Goal: Task Accomplishment & Management: Complete application form

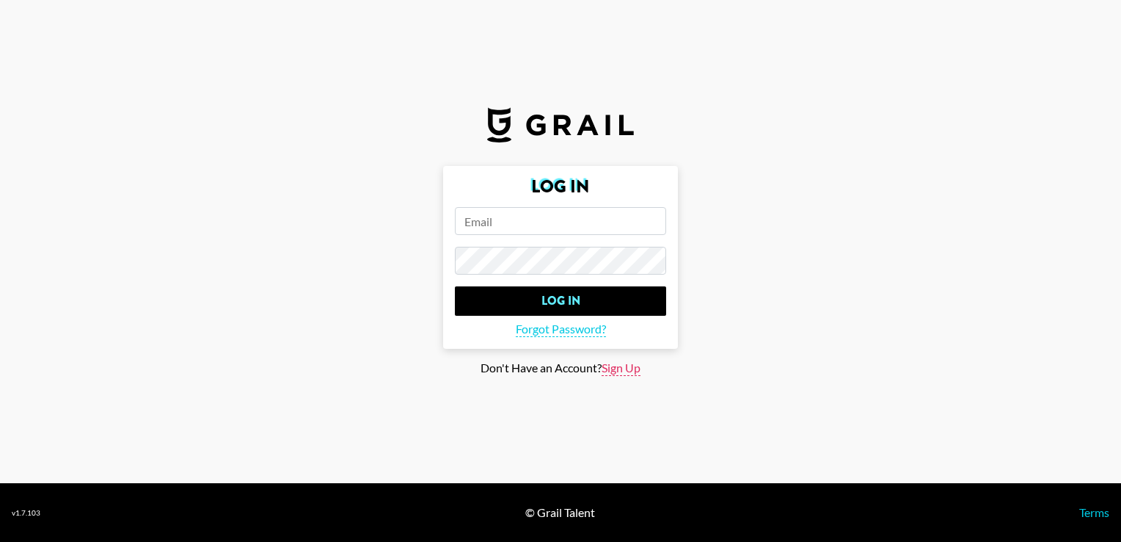
click at [620, 366] on span "Sign Up" at bounding box center [621, 367] width 39 height 15
type input "Sign Up"
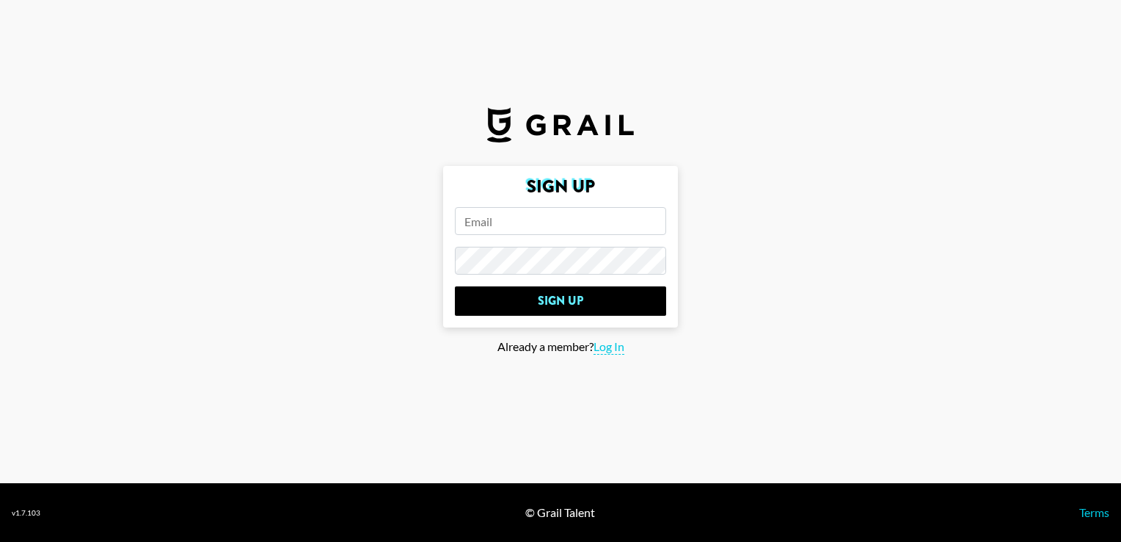
click at [528, 221] on input "email" at bounding box center [560, 221] width 211 height 28
type input "[EMAIL_ADDRESS][PERSON_NAME][DOMAIN_NAME]"
click at [455, 286] on input "Sign Up" at bounding box center [560, 300] width 211 height 29
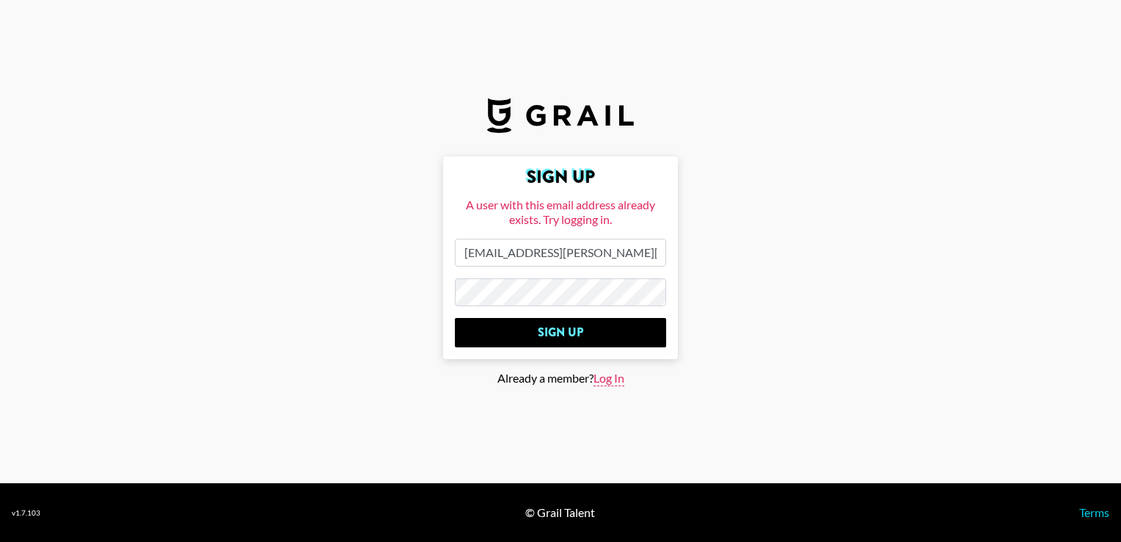
click at [602, 379] on span "Log In" at bounding box center [609, 378] width 31 height 15
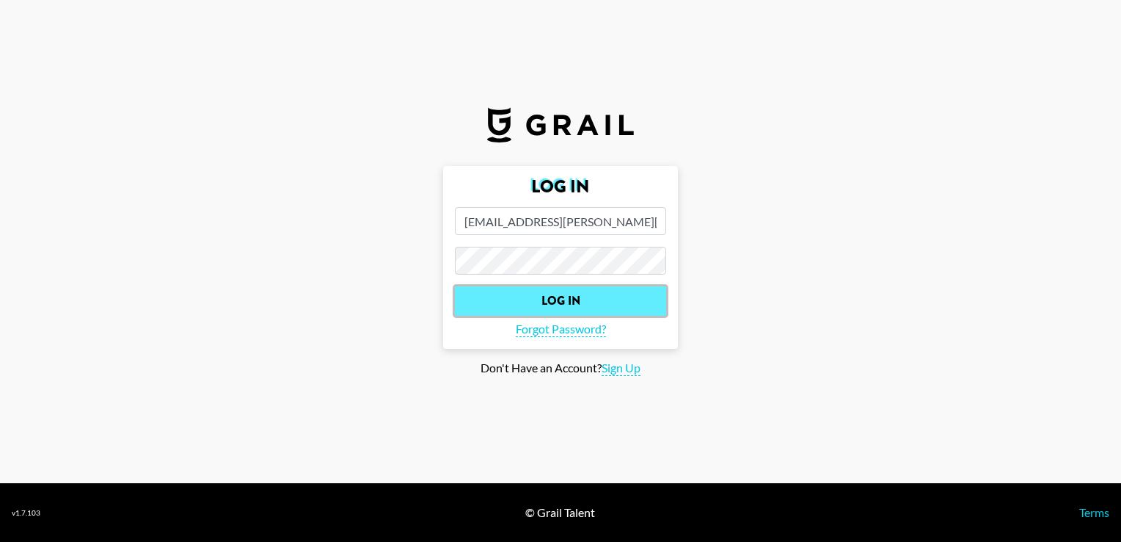
click at [603, 304] on input "Log In" at bounding box center [560, 300] width 211 height 29
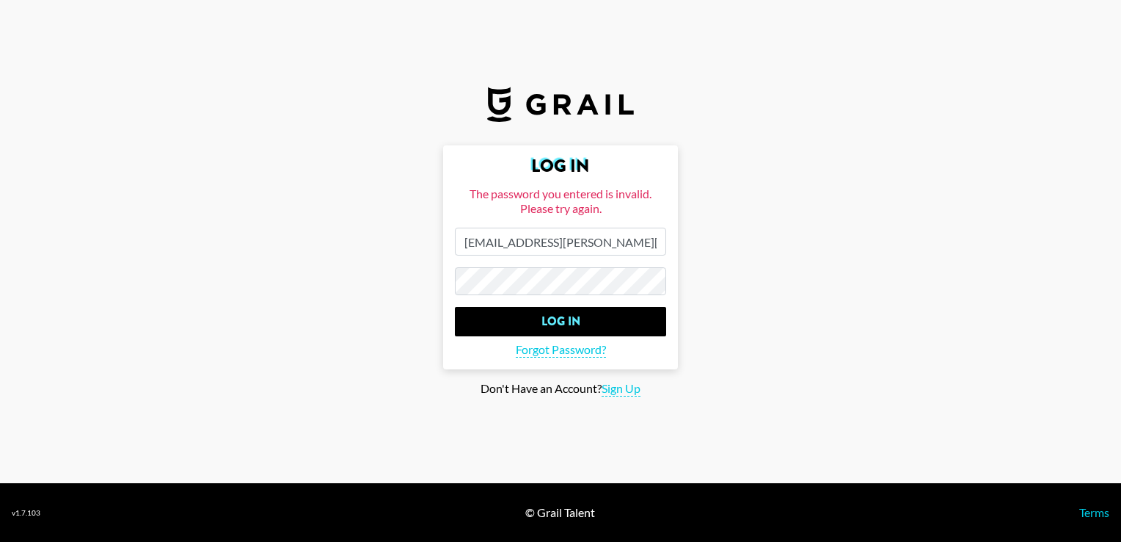
click at [455, 307] on input "Log In" at bounding box center [560, 321] width 211 height 29
click at [365, 277] on main "Log In The password you entered is invalid. Please try again. prisca.pantano@gr…" at bounding box center [561, 270] width 1098 height 251
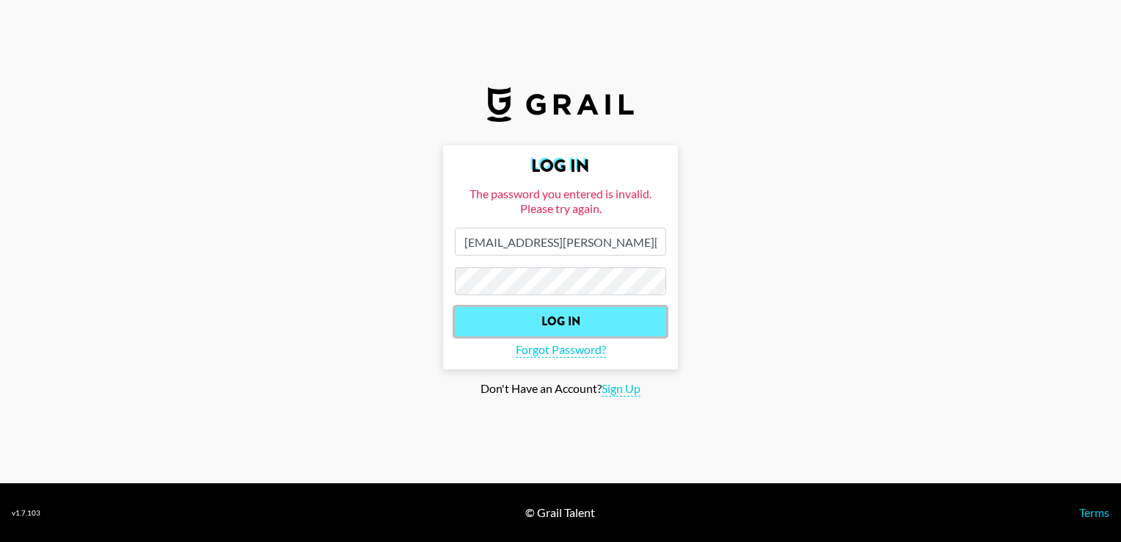
click at [521, 312] on input "Log In" at bounding box center [560, 321] width 211 height 29
click at [575, 322] on input "Log In" at bounding box center [560, 321] width 211 height 29
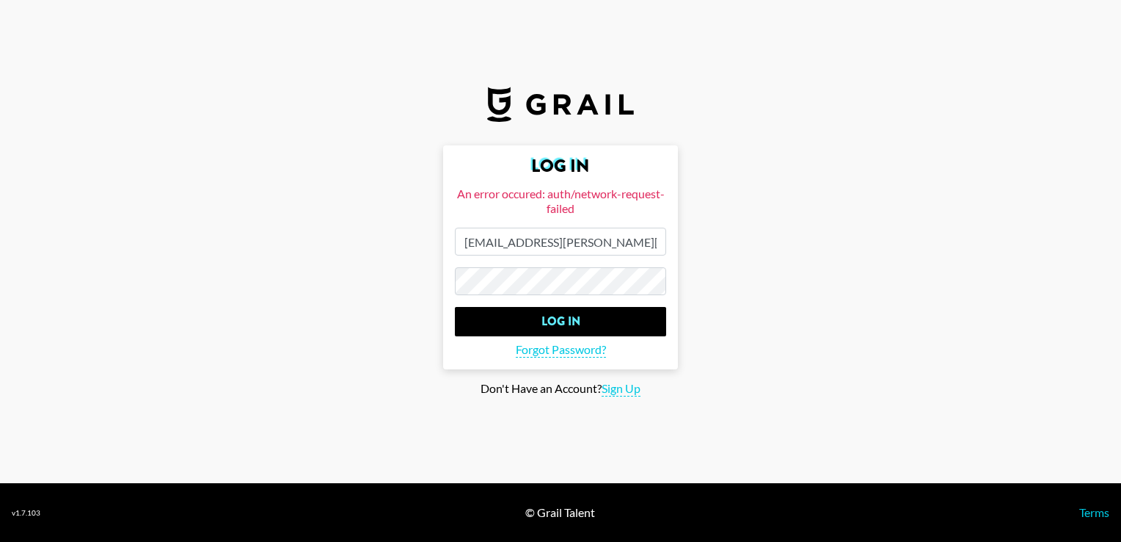
click at [390, 319] on main "Log In An error occured: auth/network-request-failed prisca.pantano@grail-talen…" at bounding box center [561, 270] width 1098 height 251
click at [455, 307] on input "Log In" at bounding box center [560, 321] width 211 height 29
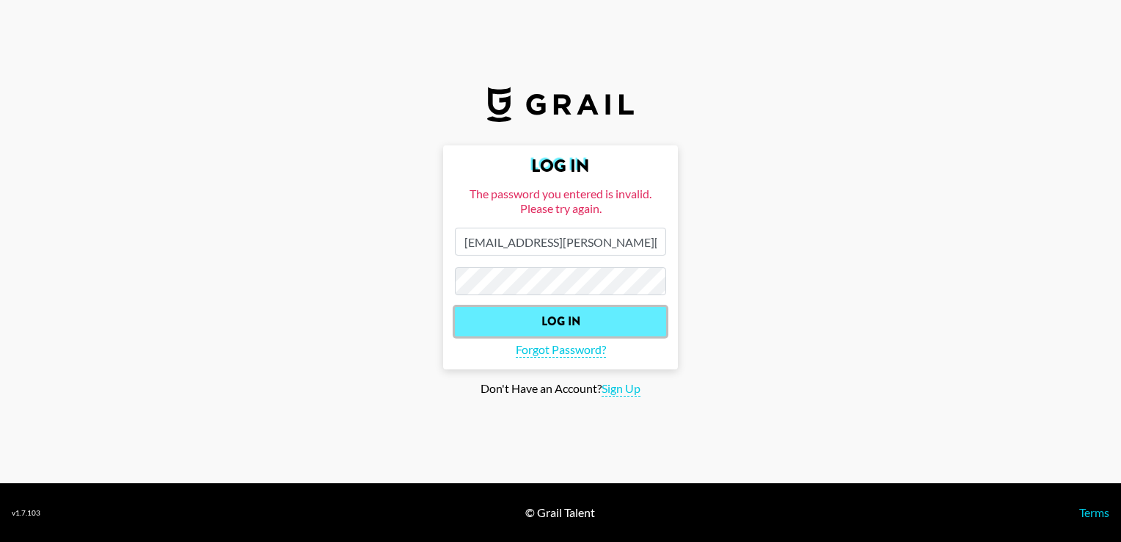
click at [583, 324] on input "Log In" at bounding box center [560, 321] width 211 height 29
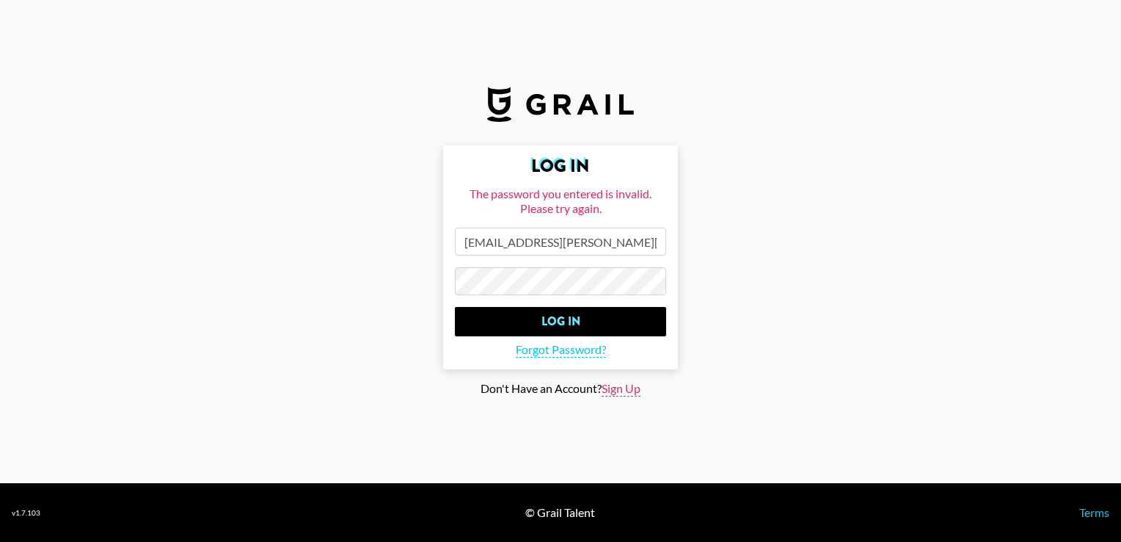
click at [629, 387] on span "Sign Up" at bounding box center [621, 388] width 39 height 15
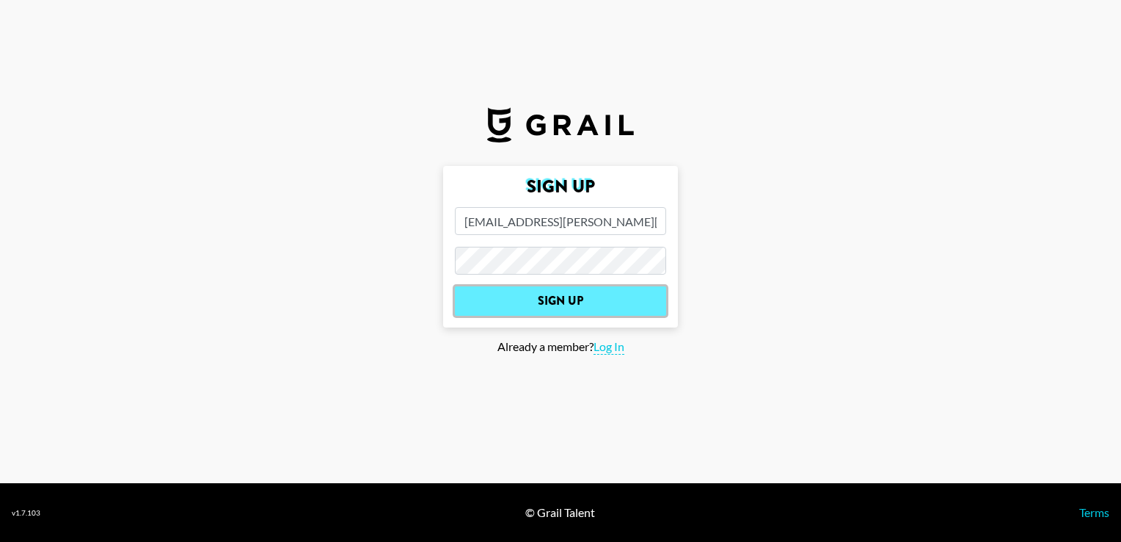
click at [592, 298] on input "Sign Up" at bounding box center [560, 300] width 211 height 29
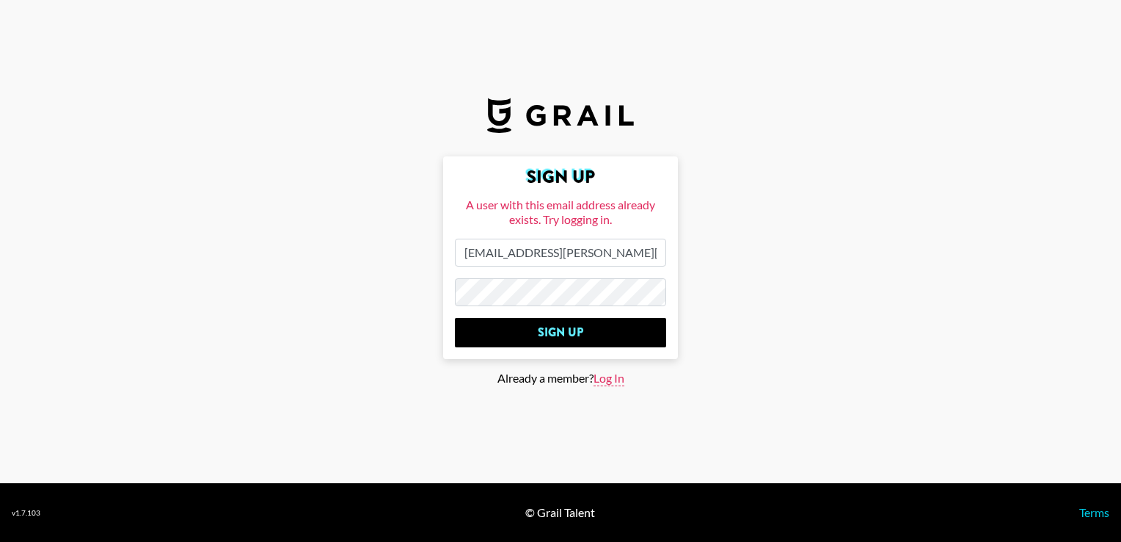
click at [606, 380] on span "Log In" at bounding box center [609, 378] width 31 height 15
type input "Log In"
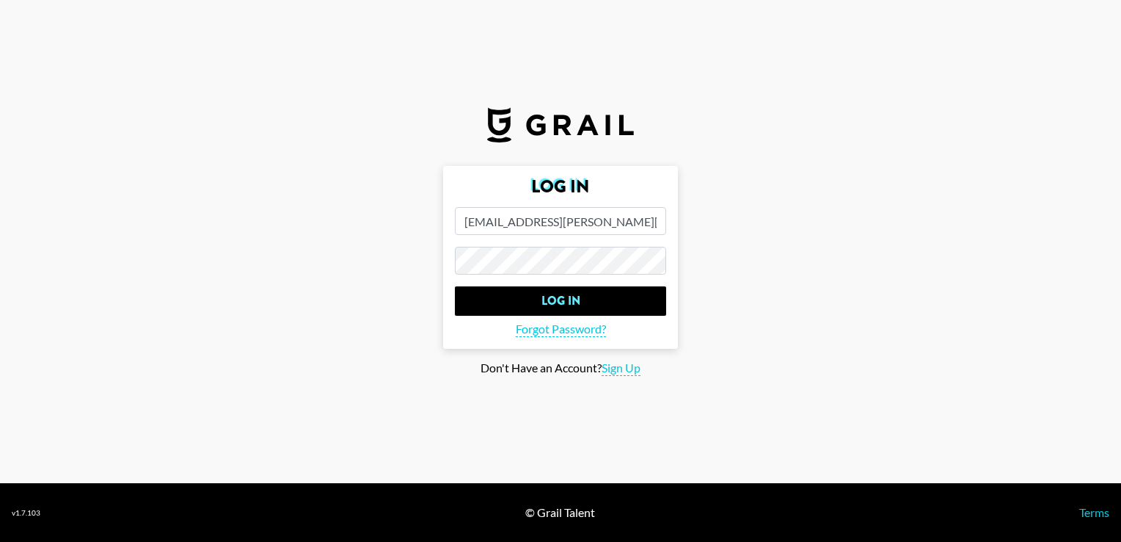
click at [464, 222] on input "prisca.pantano@grail-talent.com" at bounding box center [560, 221] width 211 height 28
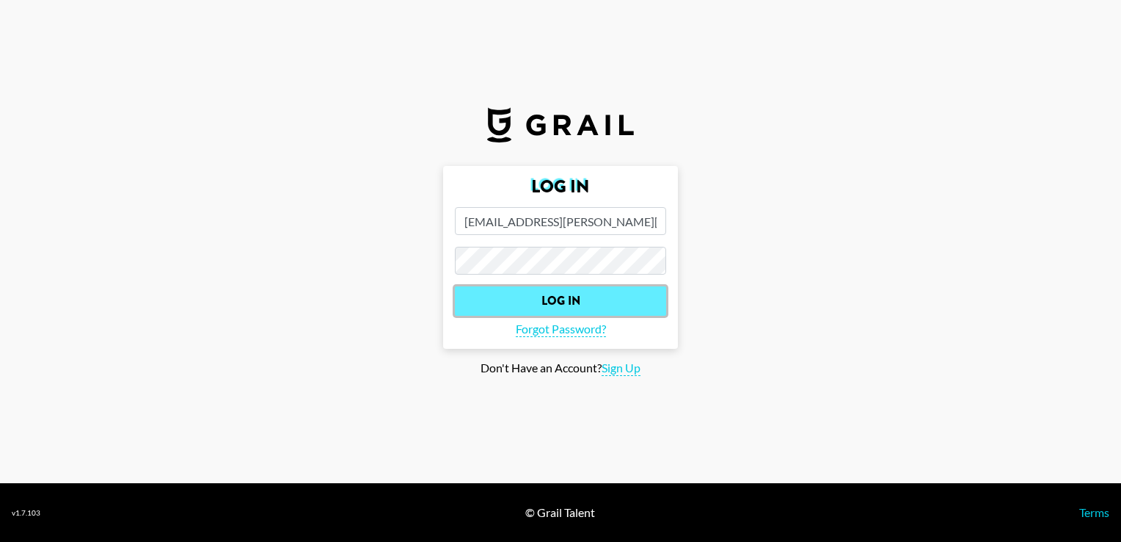
click at [575, 291] on input "Log In" at bounding box center [560, 300] width 211 height 29
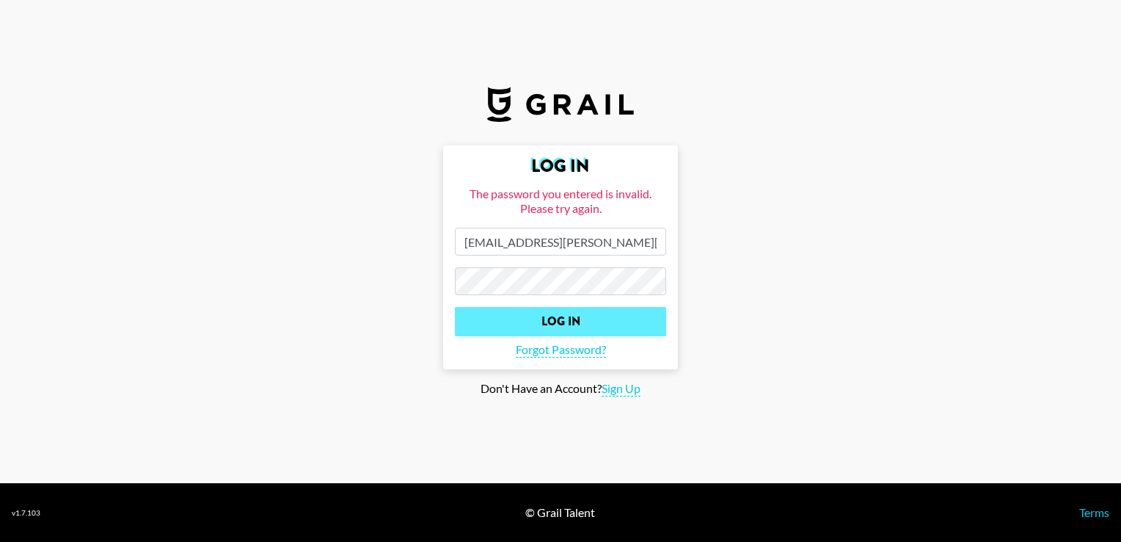
click at [455, 307] on input "Log In" at bounding box center [560, 321] width 211 height 29
click at [578, 314] on input "Log In" at bounding box center [560, 321] width 211 height 29
click at [578, 324] on input "Log In" at bounding box center [560, 321] width 211 height 29
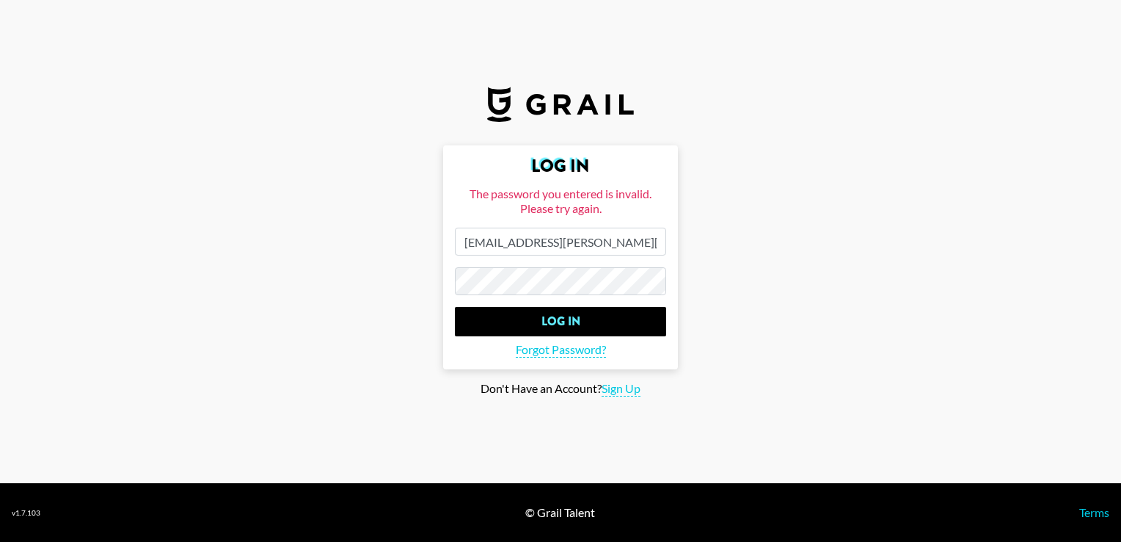
click at [327, 278] on main "Log In The password you entered is invalid. Please try again. prisca.pantano@gr…" at bounding box center [561, 270] width 1098 height 251
click at [455, 307] on input "Log In" at bounding box center [560, 321] width 211 height 29
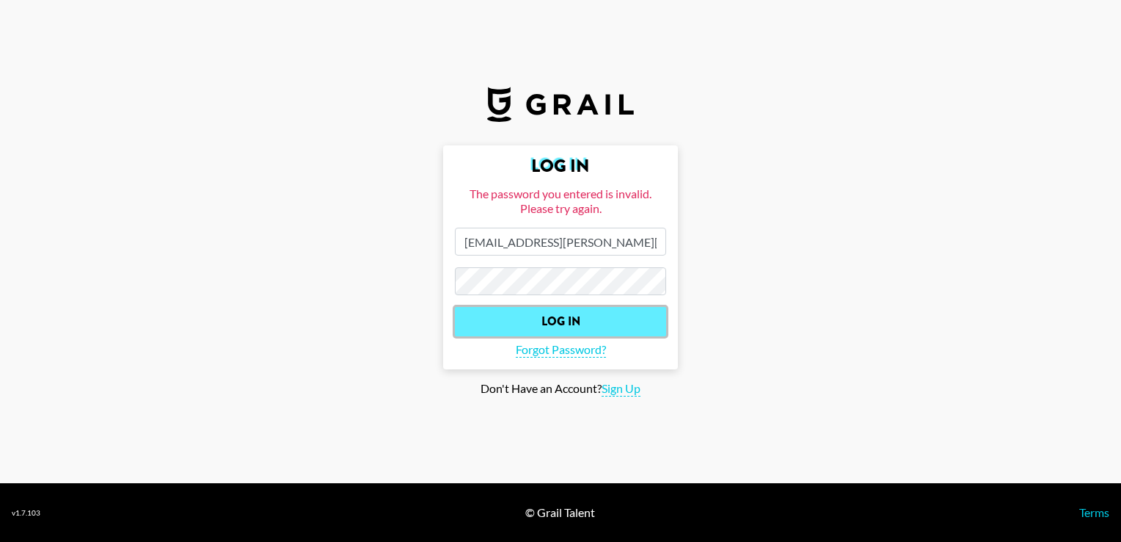
click at [505, 316] on input "Log In" at bounding box center [560, 321] width 211 height 29
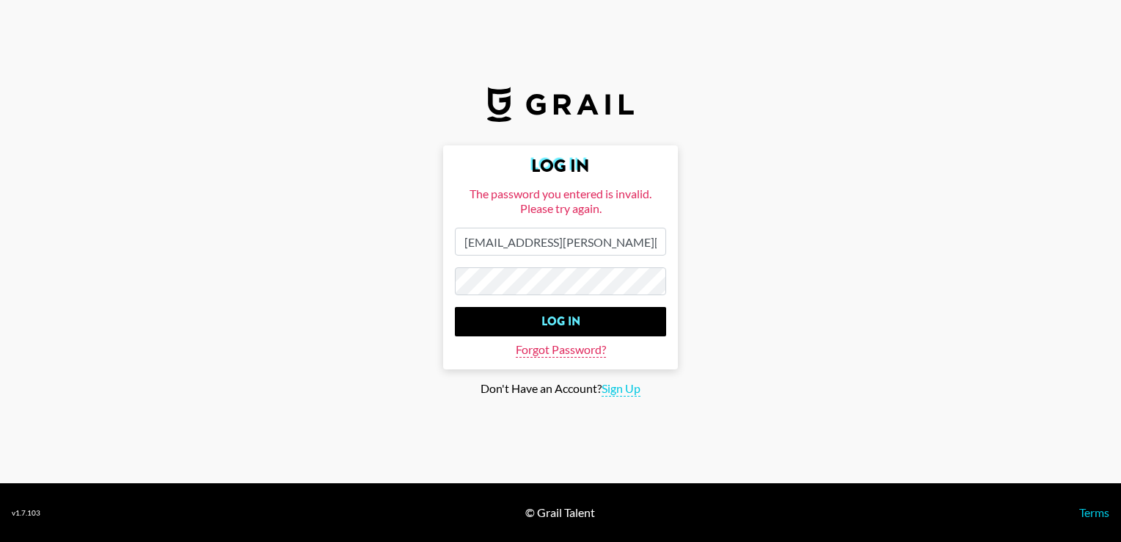
click at [576, 352] on span "Forgot Password?" at bounding box center [561, 349] width 90 height 15
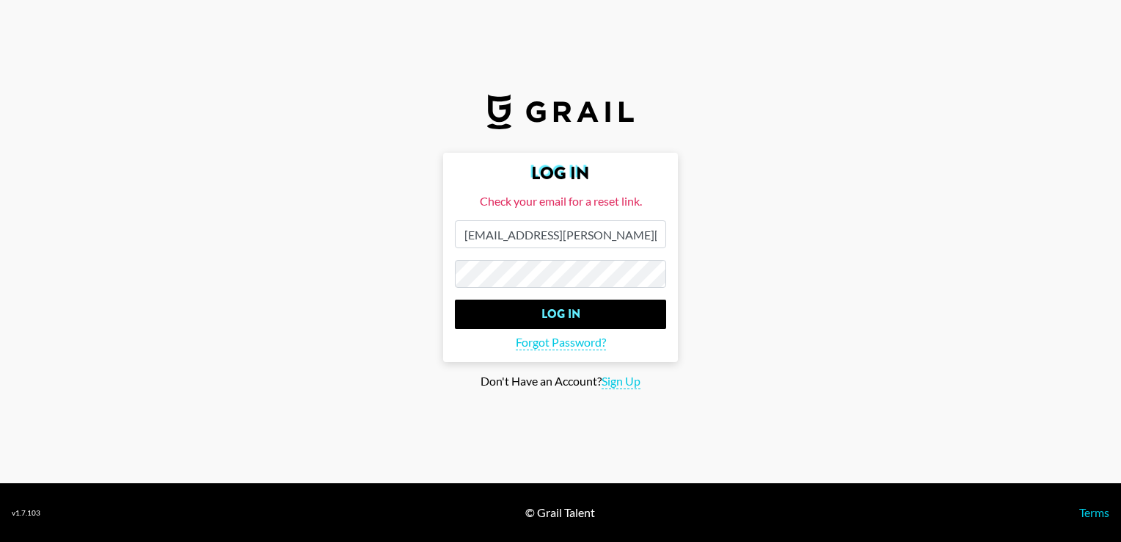
click at [636, 235] on input "prisca.pantano@grail-talent.com" at bounding box center [560, 234] width 211 height 28
click at [465, 235] on input "prisca.pantano@grail-talent.com" at bounding box center [560, 234] width 211 height 28
click at [718, 225] on main "Log In Check your email for a reset link. prisca.pantano@grail-talent.com Log I…" at bounding box center [561, 271] width 1098 height 236
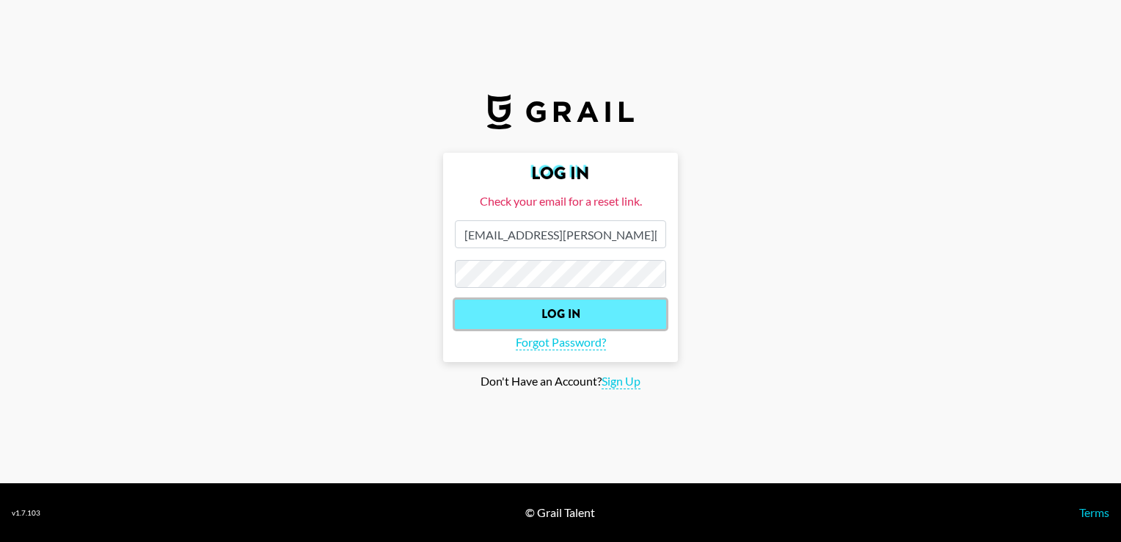
click at [606, 316] on input "Log In" at bounding box center [560, 313] width 211 height 29
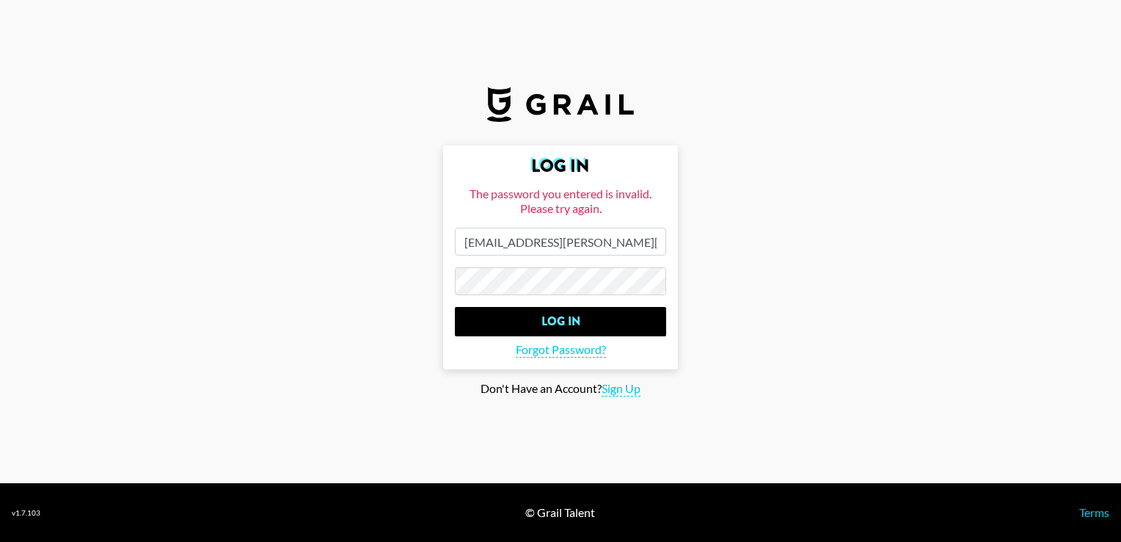
drag, startPoint x: 574, startPoint y: 300, endPoint x: 546, endPoint y: 305, distance: 28.4
click at [546, 305] on form "Log In The password you entered is invalid. Please try again. prisca.pantano@gr…" at bounding box center [560, 257] width 235 height 224
click at [413, 312] on main "Log In The password you entered is invalid. Please try again. prisca.pantano@gr…" at bounding box center [561, 270] width 1098 height 251
click at [455, 307] on input "Log In" at bounding box center [560, 321] width 211 height 29
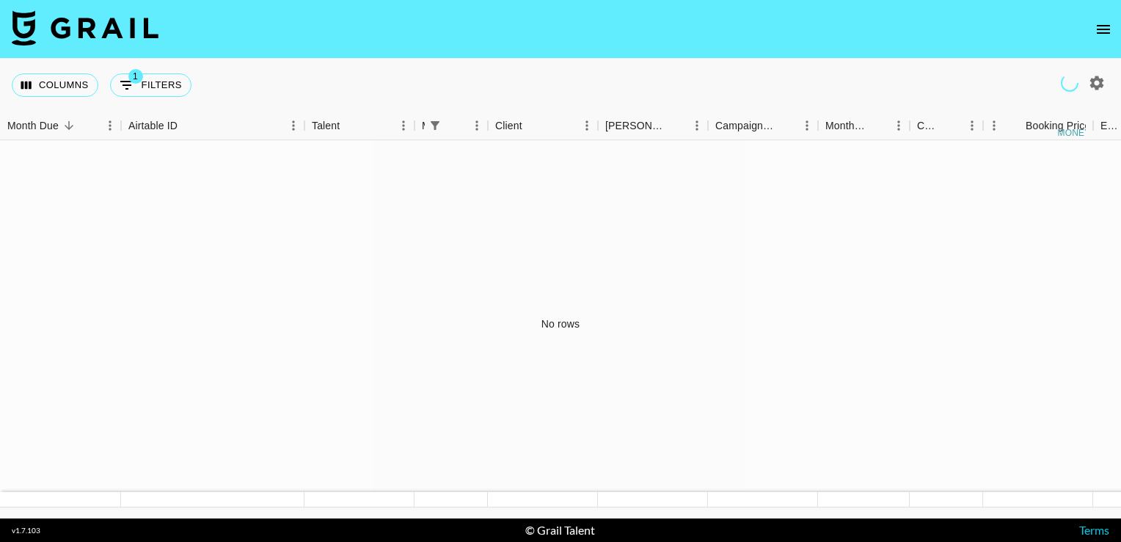
click at [1118, 26] on button "open drawer" at bounding box center [1103, 29] width 29 height 29
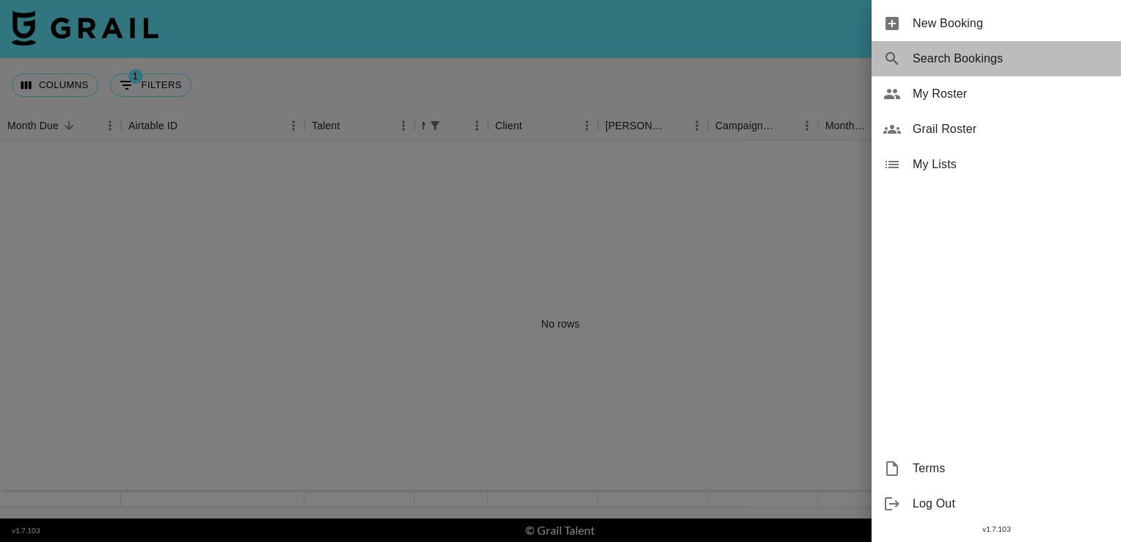
click at [960, 60] on span "Search Bookings" at bounding box center [1011, 59] width 197 height 18
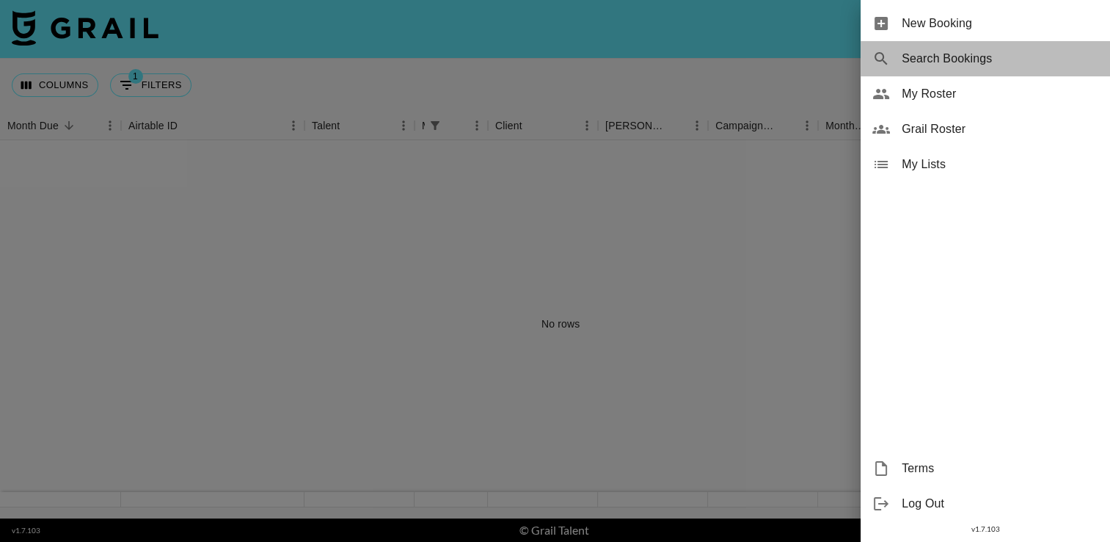
select select "id"
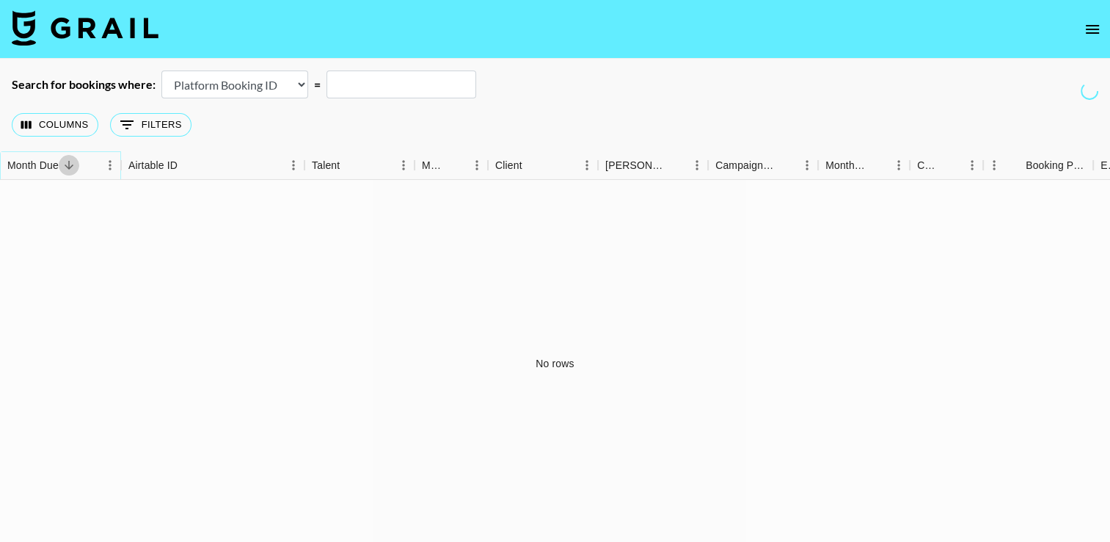
click at [66, 174] on button "Sort" at bounding box center [69, 165] width 21 height 21
click at [1088, 31] on icon "open drawer" at bounding box center [1093, 30] width 18 height 18
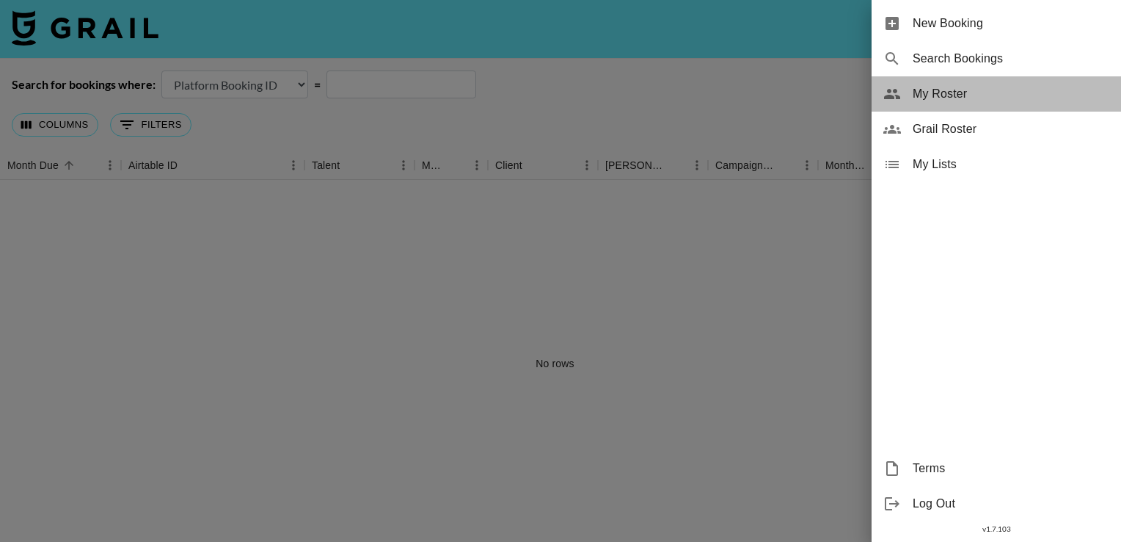
click at [954, 94] on span "My Roster" at bounding box center [1011, 94] width 197 height 18
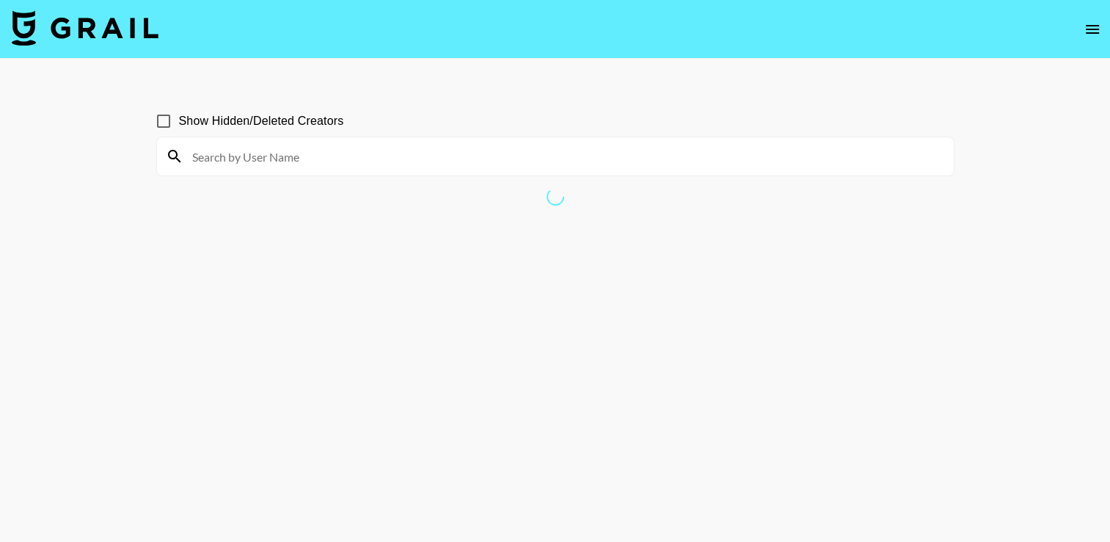
click at [1088, 30] on icon "open drawer" at bounding box center [1093, 30] width 18 height 18
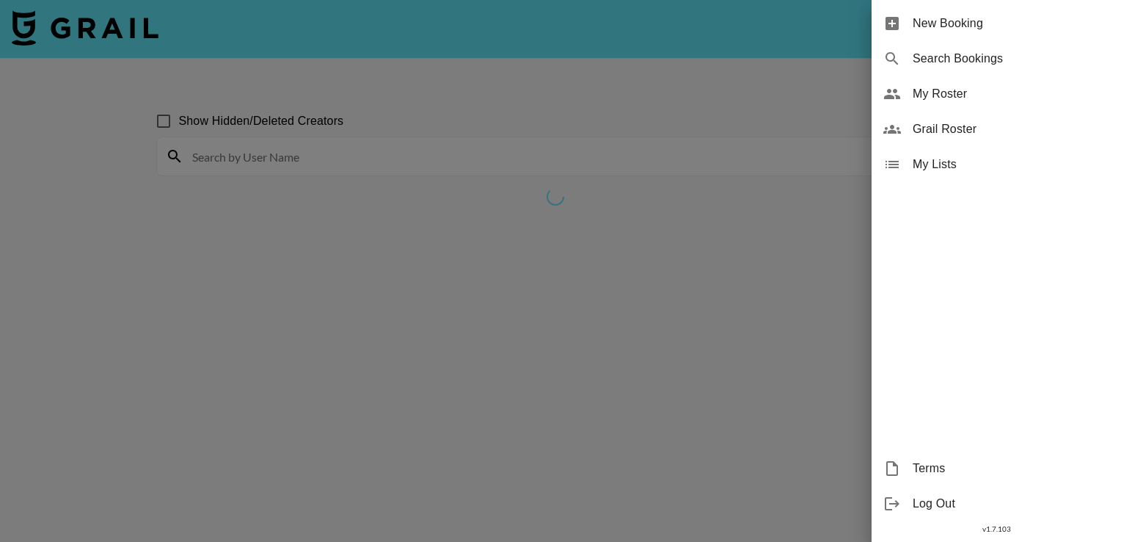
click at [964, 134] on span "Grail Roster" at bounding box center [1011, 129] width 197 height 18
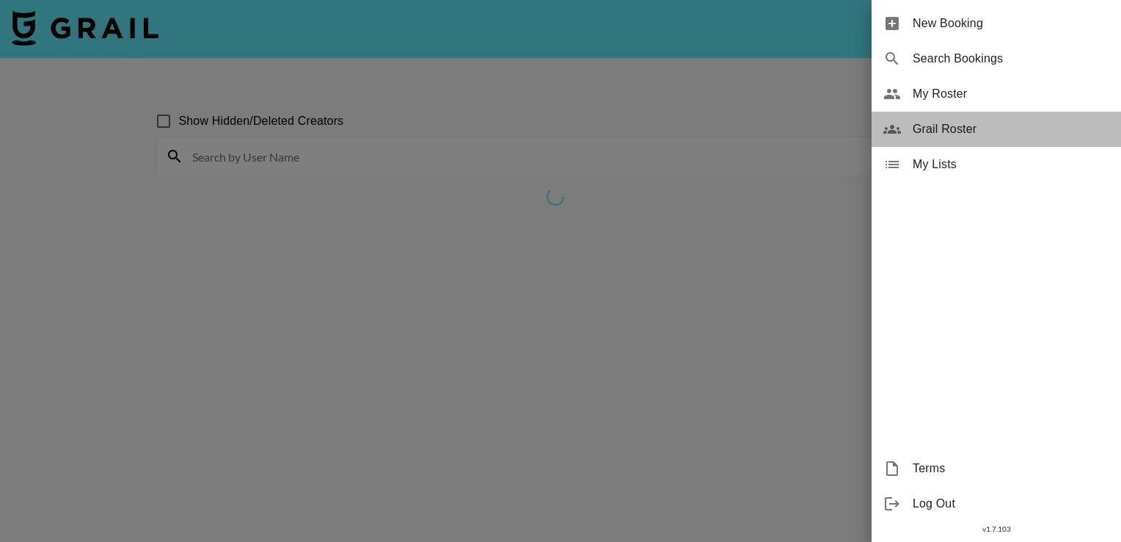
click at [972, 125] on span "Grail Roster" at bounding box center [1011, 129] width 197 height 18
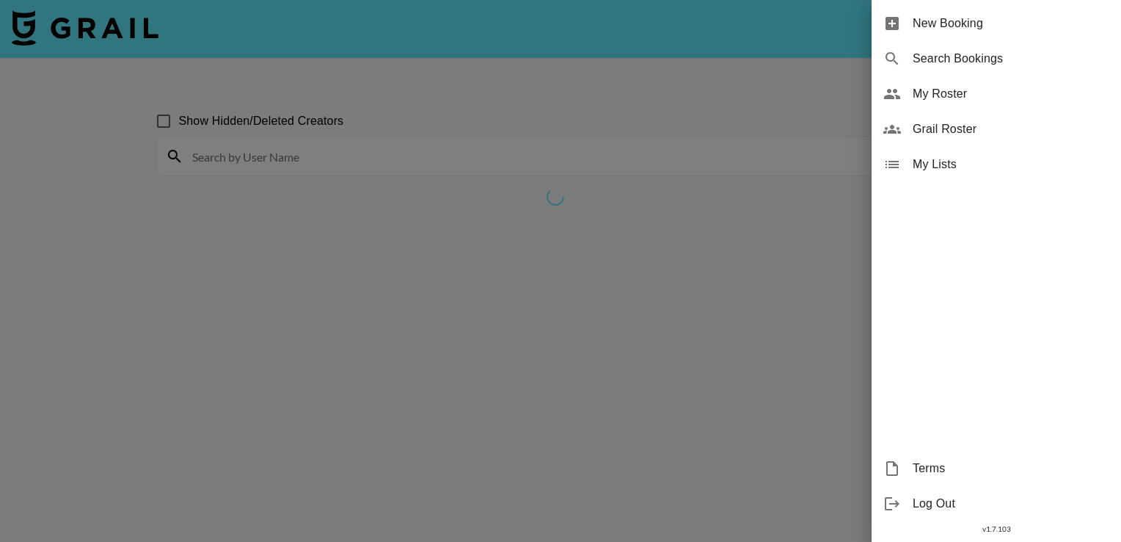
click at [960, 124] on span "Grail Roster" at bounding box center [1011, 129] width 197 height 18
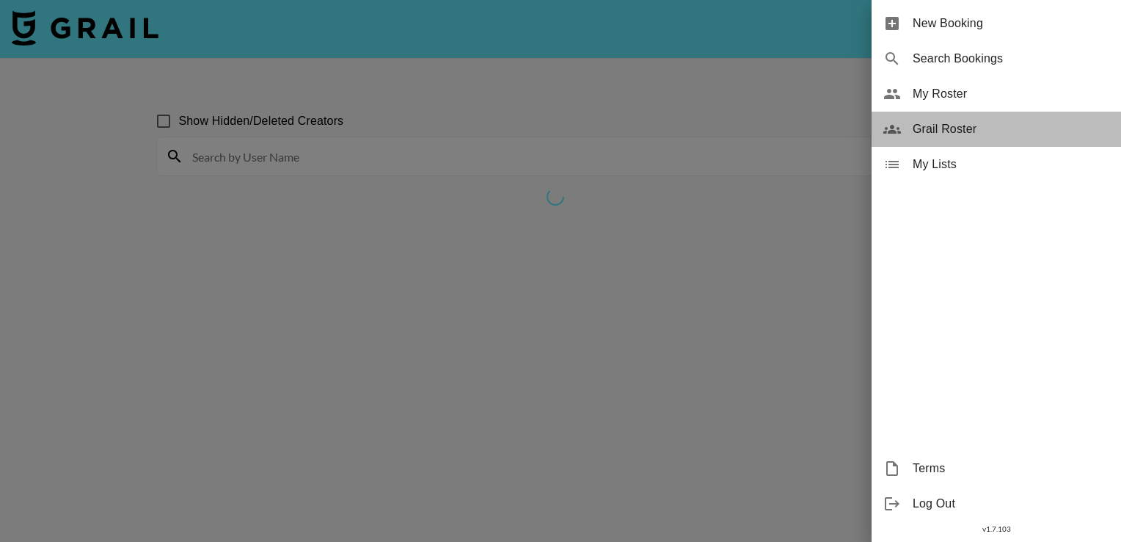
click at [939, 127] on span "Grail Roster" at bounding box center [1011, 129] width 197 height 18
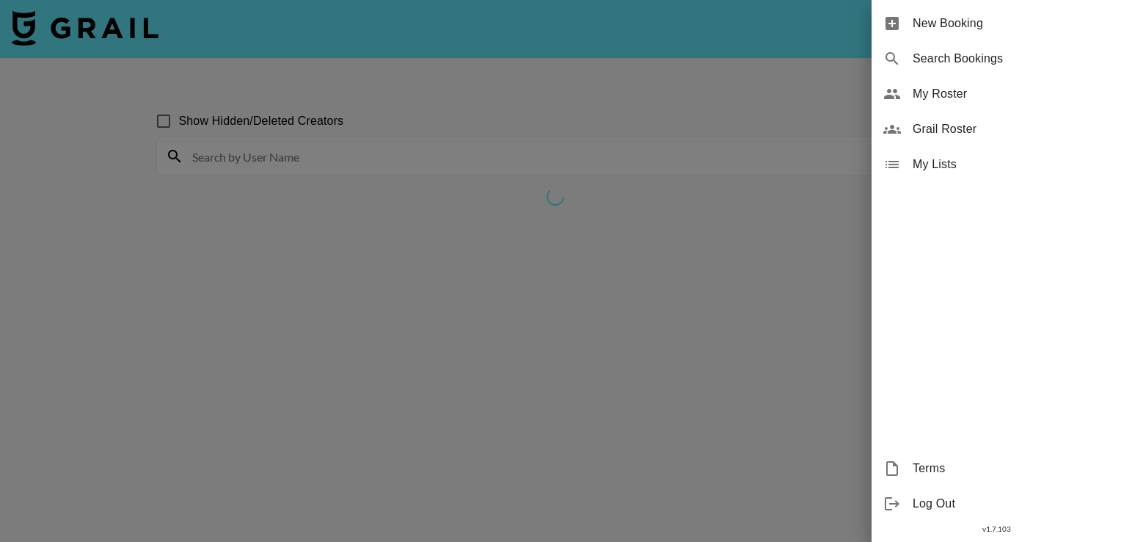
click at [578, 213] on div at bounding box center [560, 271] width 1121 height 542
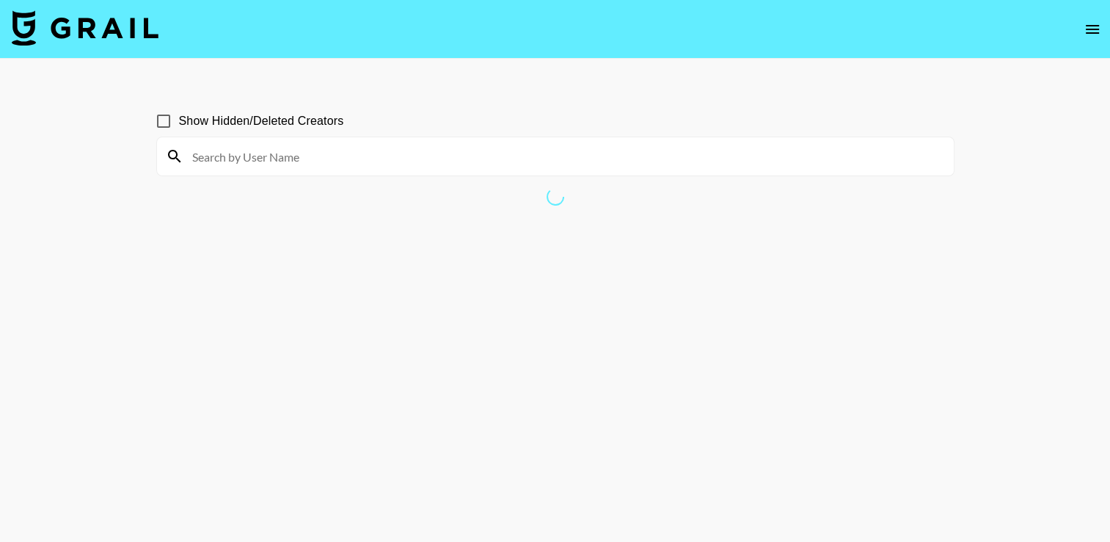
click at [102, 37] on img at bounding box center [85, 27] width 147 height 35
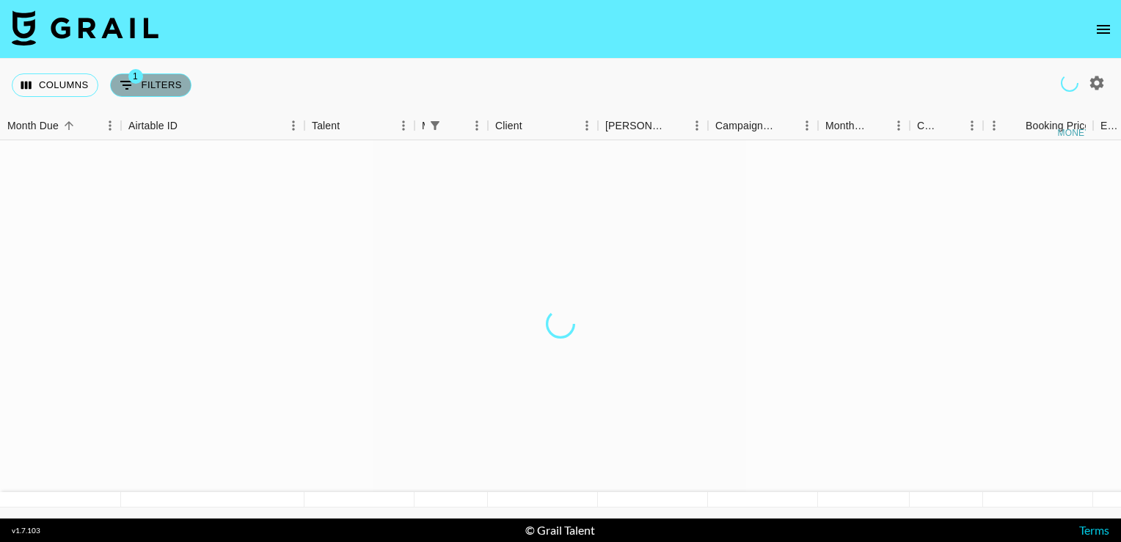
click at [175, 87] on button "1 Filters" at bounding box center [150, 84] width 81 height 23
select select "managerIds"
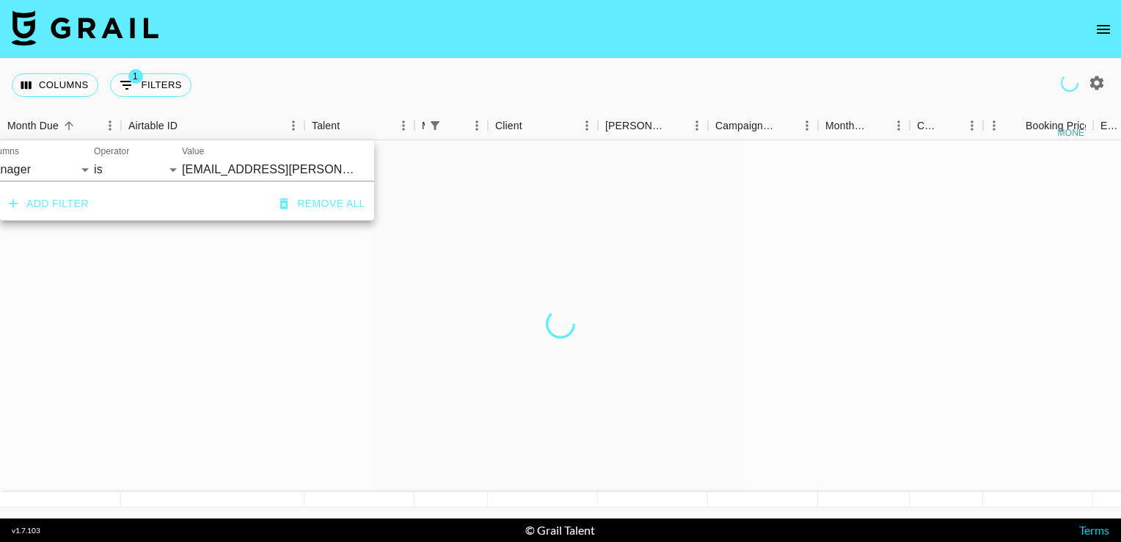
scroll to position [0, 76]
click at [211, 79] on div "Columns 1 Filters + Booking" at bounding box center [560, 85] width 1121 height 53
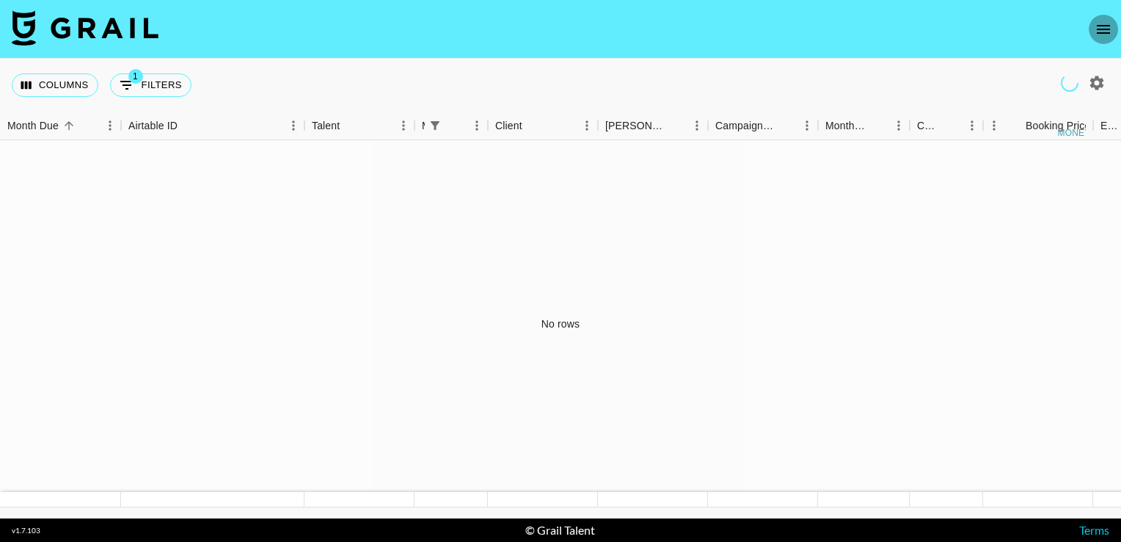
click at [1107, 28] on icon "open drawer" at bounding box center [1104, 30] width 18 height 18
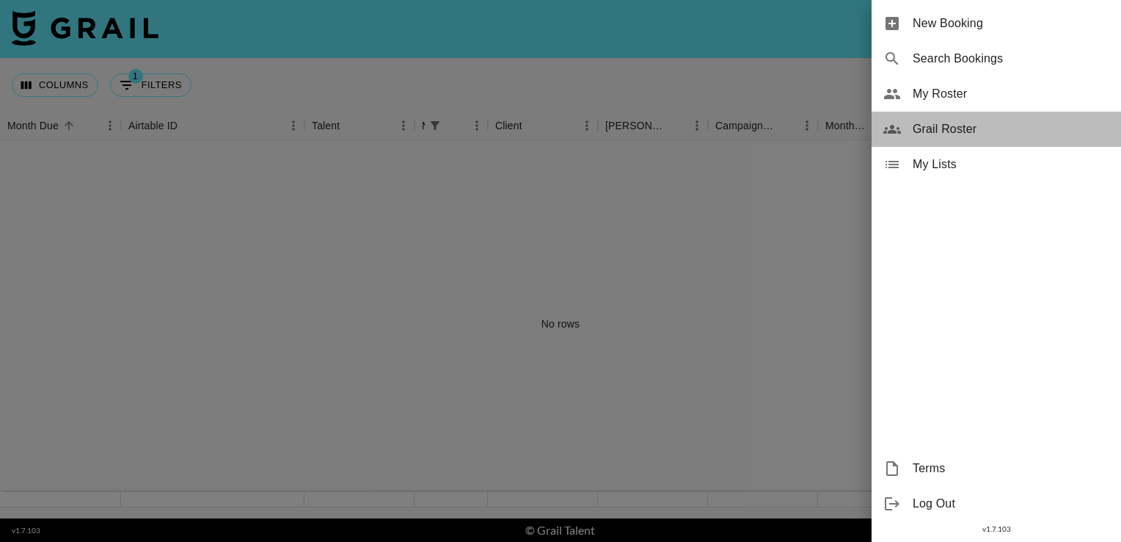
click at [1010, 129] on span "Grail Roster" at bounding box center [1011, 129] width 197 height 18
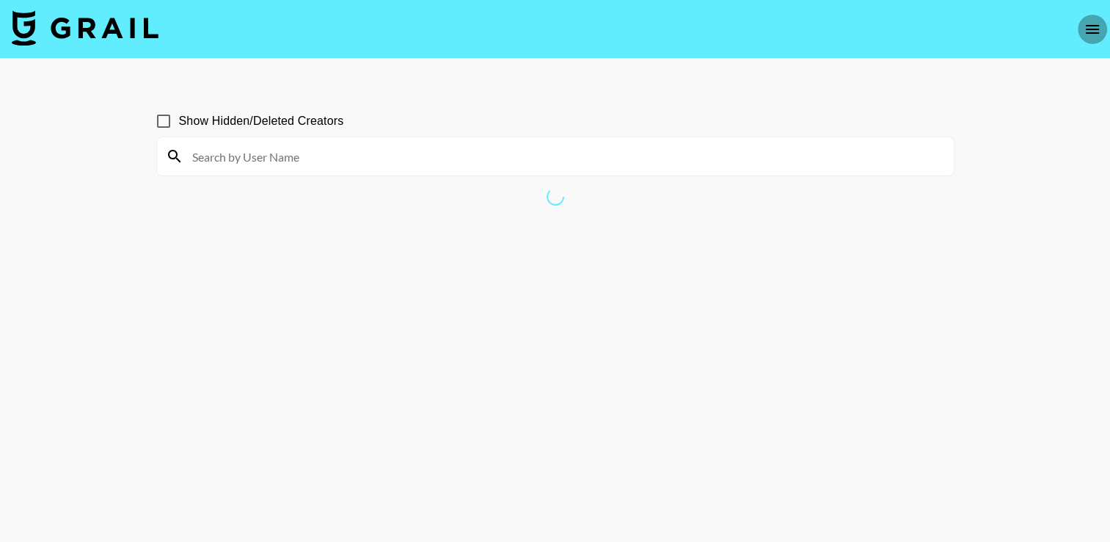
click at [1090, 36] on icon "open drawer" at bounding box center [1093, 30] width 18 height 18
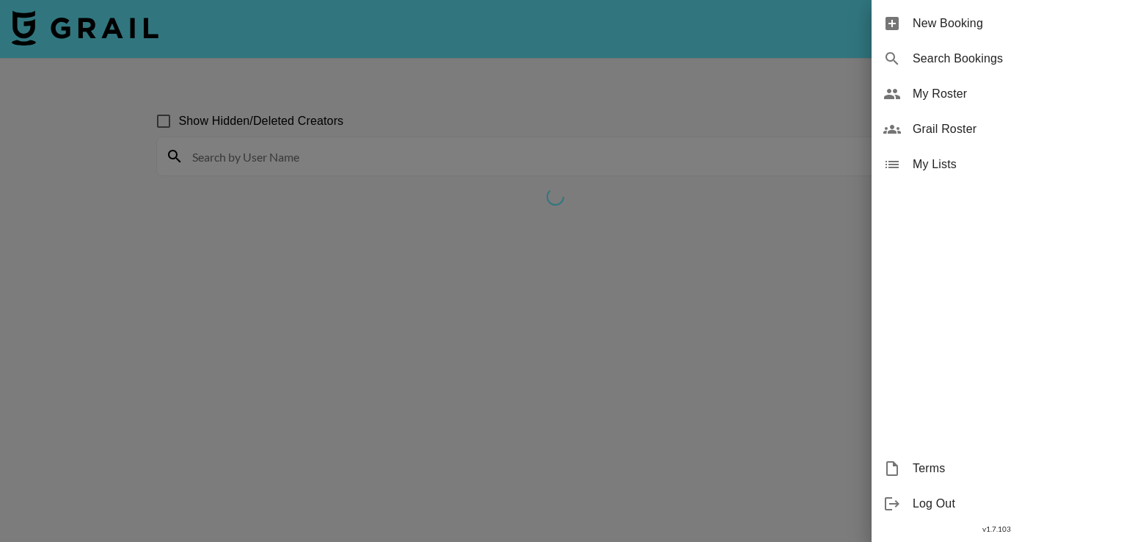
click at [975, 23] on span "New Booking" at bounding box center [1011, 24] width 197 height 18
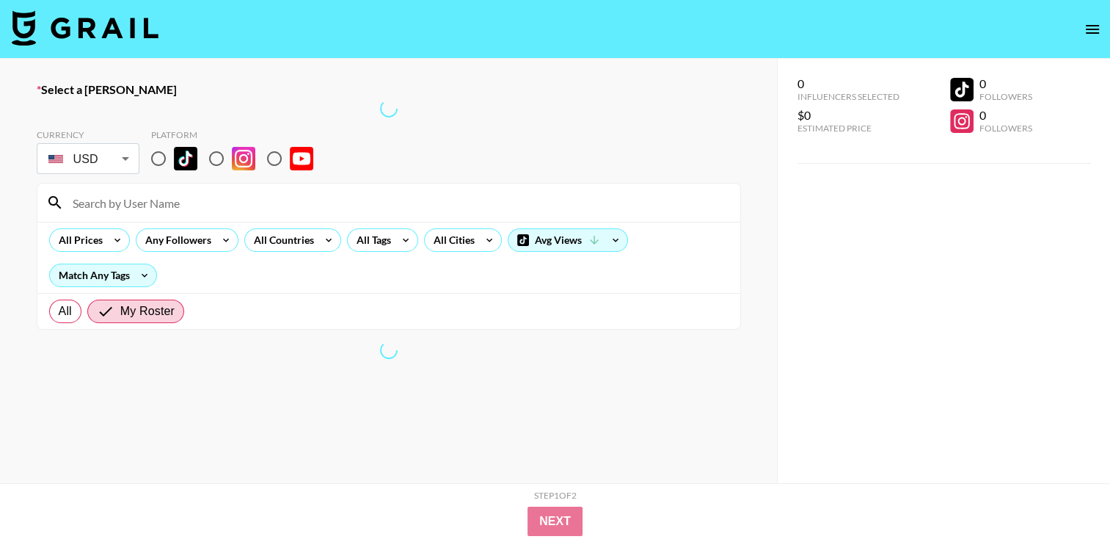
click at [156, 156] on input "radio" at bounding box center [158, 158] width 31 height 31
radio input "true"
